Goal: Find specific page/section: Find specific page/section

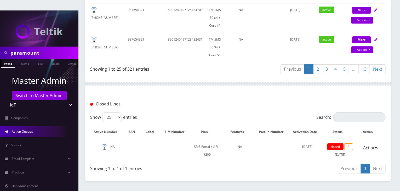
scroll to position [853, 0]
click at [27, 129] on span "Action Queues" at bounding box center [22, 131] width 21 height 4
